Goal: Find specific page/section: Find specific page/section

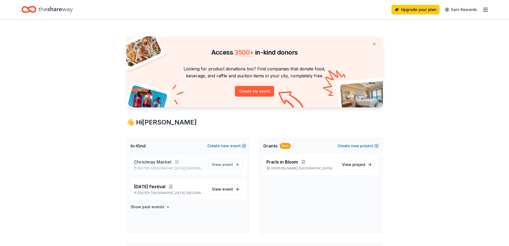
click at [155, 162] on span "Christmas Market" at bounding box center [153, 161] width 38 height 6
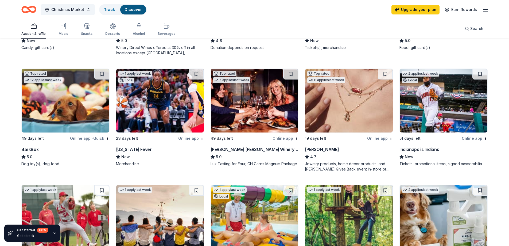
scroll to position [160, 0]
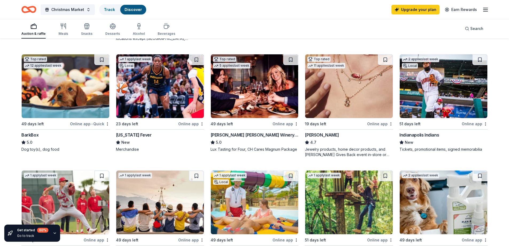
click at [82, 124] on div "Online app • Quick" at bounding box center [90, 123] width 40 height 7
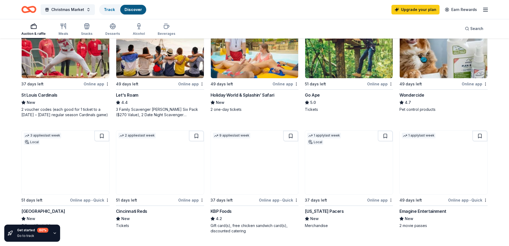
scroll to position [401, 0]
